Goal: Check status: Check status

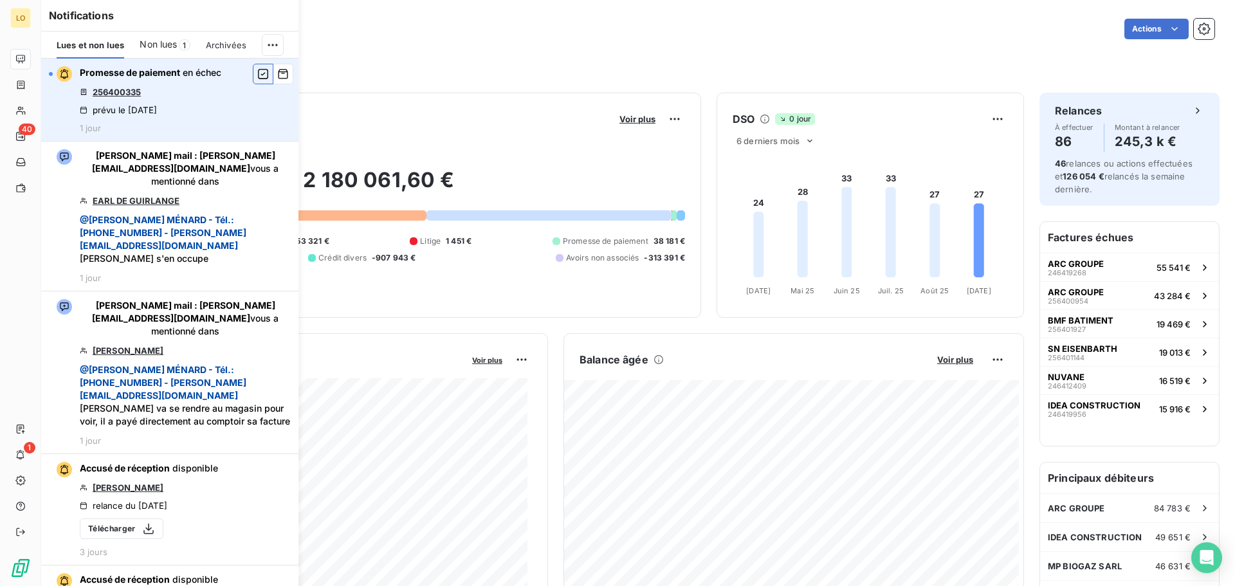
click at [253, 78] on button "button" at bounding box center [263, 74] width 21 height 21
click at [113, 90] on link "256400335" at bounding box center [117, 92] width 48 height 10
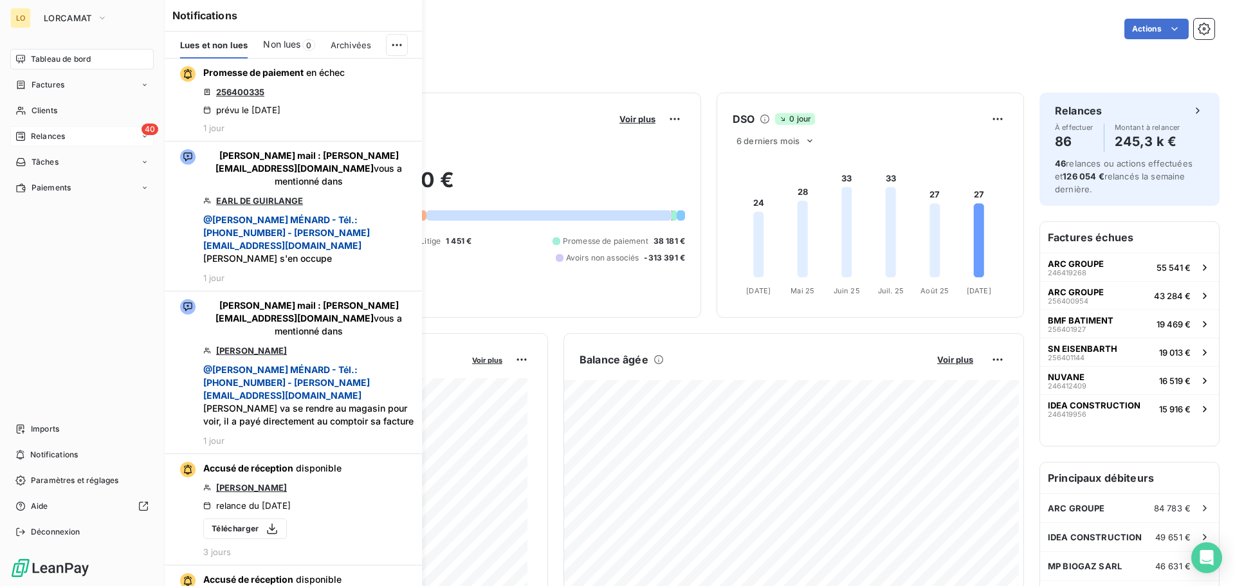
click at [35, 131] on span "Relances" at bounding box center [48, 137] width 34 height 12
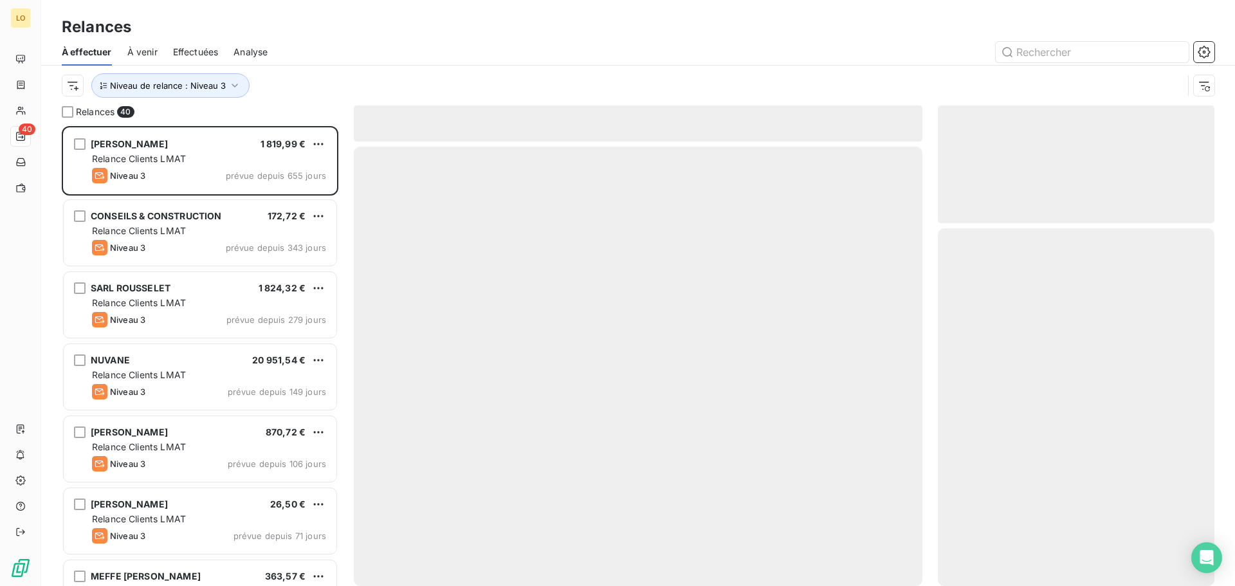
scroll to position [450, 267]
